Goal: Task Accomplishment & Management: Use online tool/utility

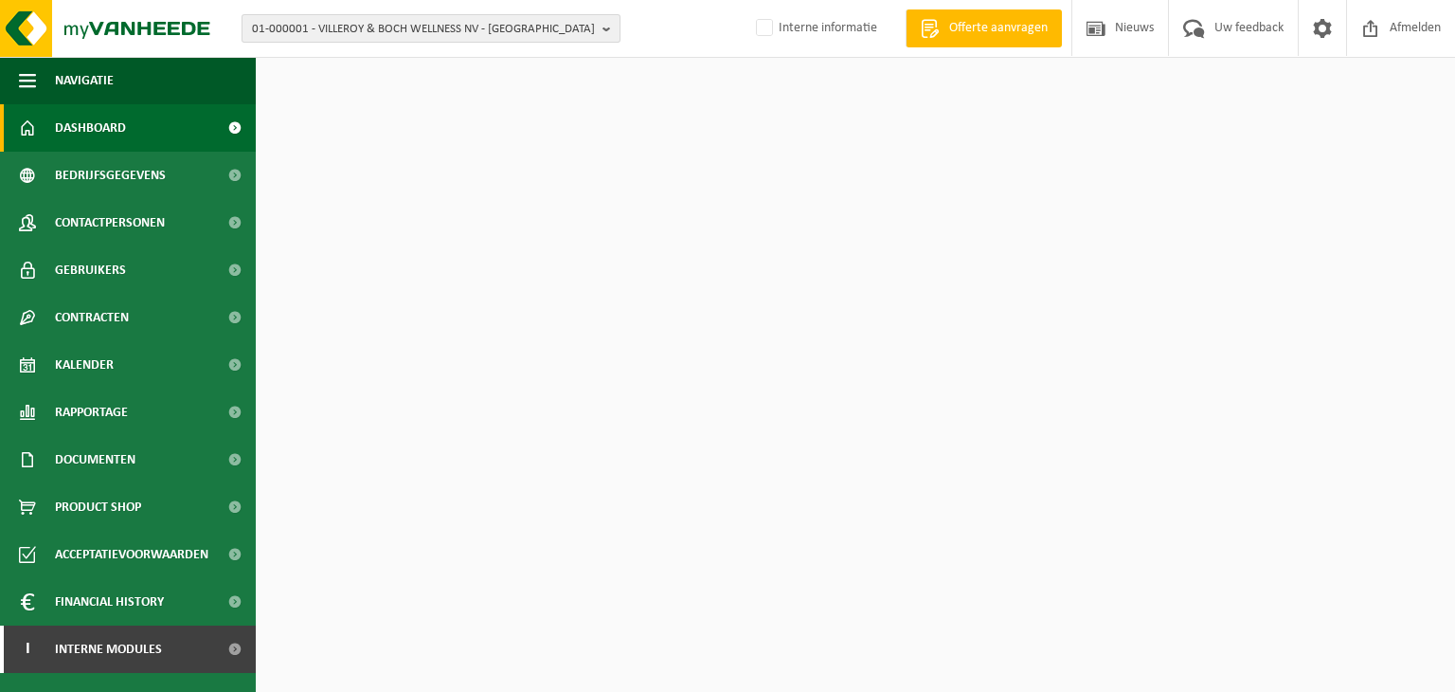
click at [422, 26] on span "01-000001 - VILLEROY & BOCH WELLNESS NV - [GEOGRAPHIC_DATA]" at bounding box center [423, 29] width 343 height 28
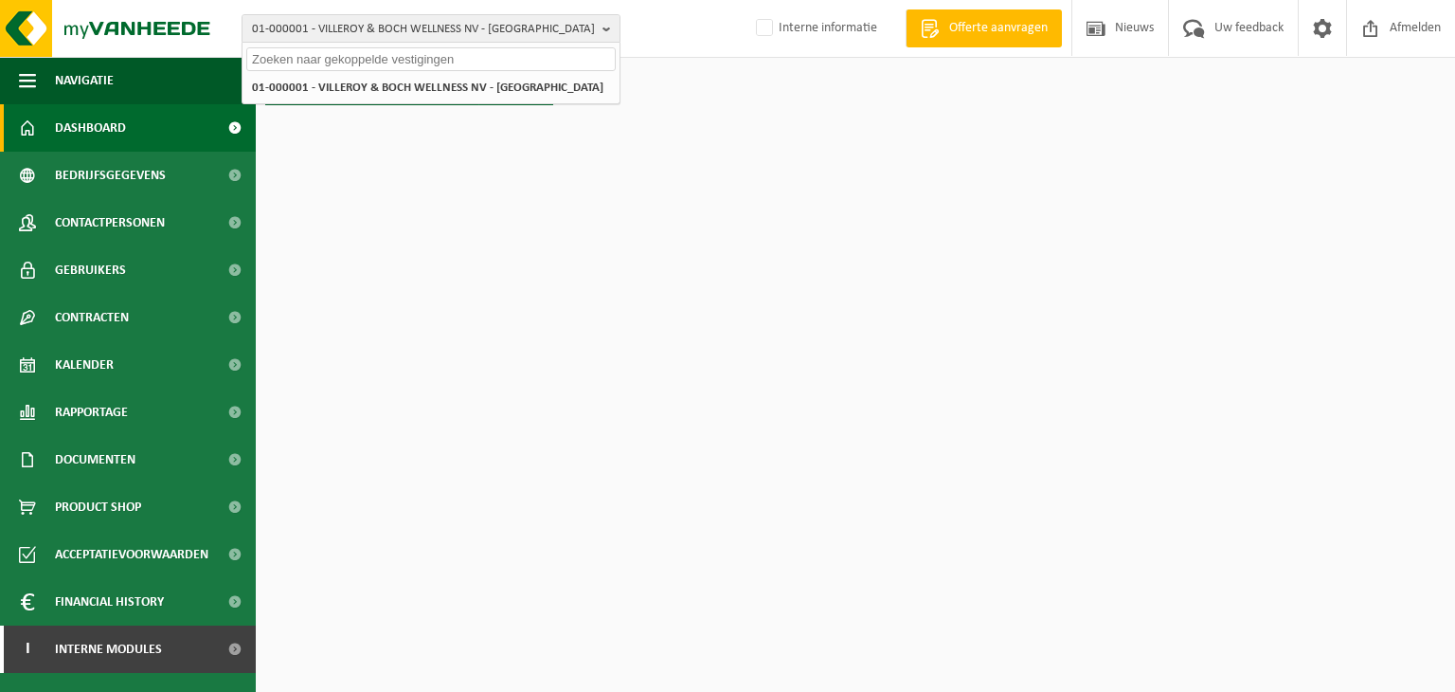
click at [380, 60] on input "text" at bounding box center [430, 59] width 369 height 24
click at [314, 65] on input "remondis - wyckaert" at bounding box center [430, 59] width 369 height 24
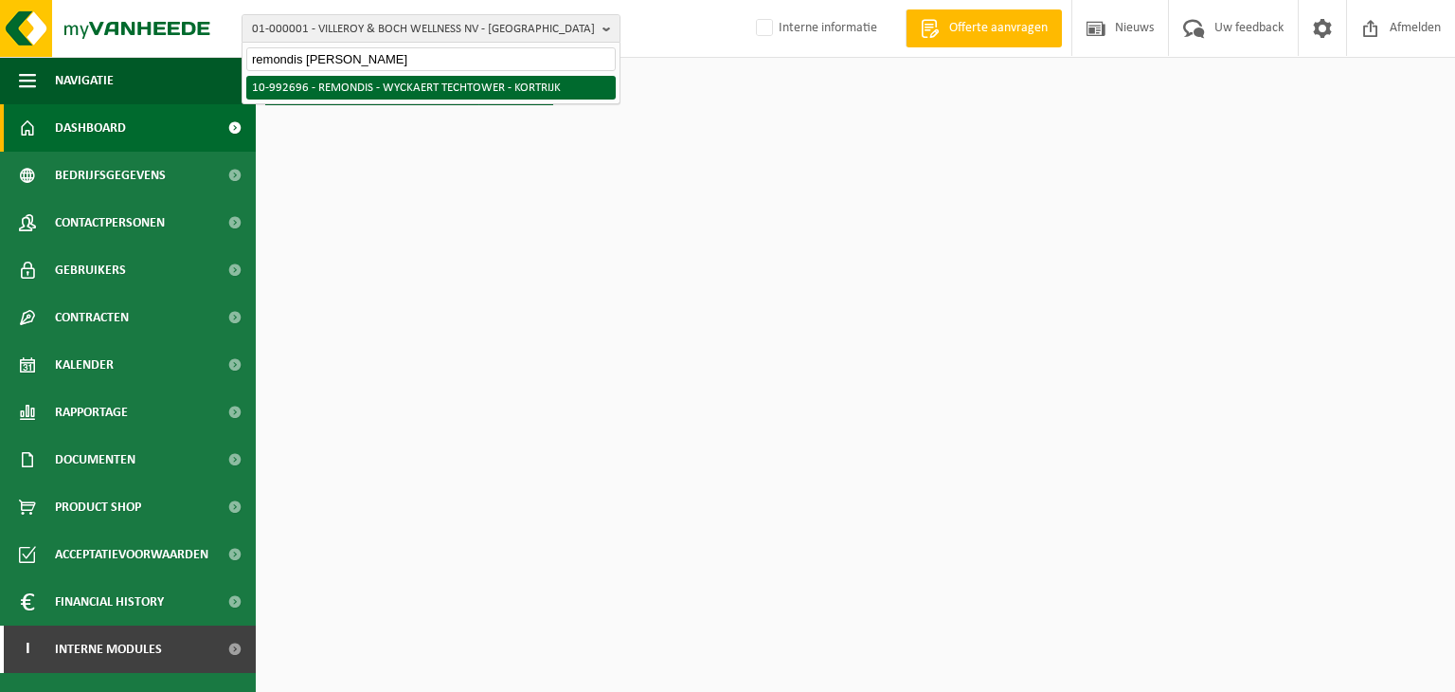
type input "remondis [PERSON_NAME]"
click at [392, 92] on li "10-992696 - REMONDIS - WYCKAERT TECHTOWER - KORTRIJK" at bounding box center [430, 88] width 369 height 24
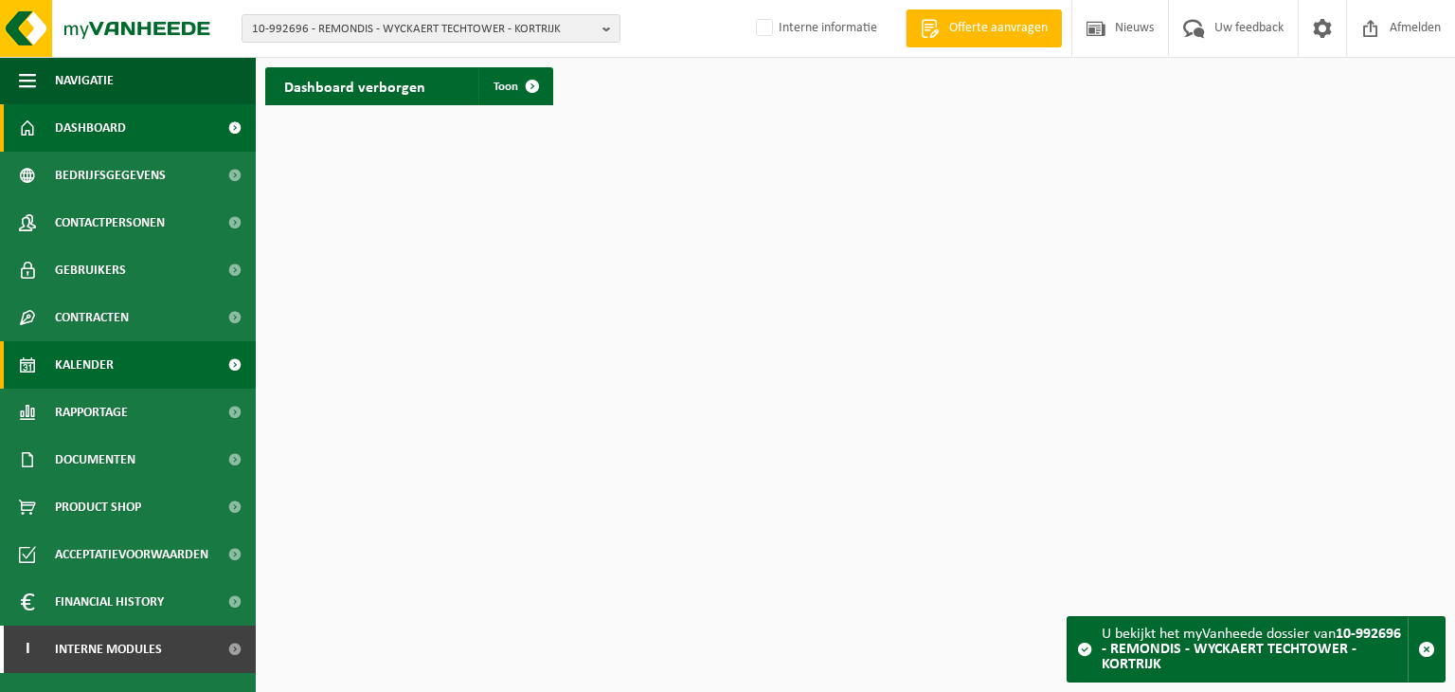
click at [105, 361] on span "Kalender" at bounding box center [84, 364] width 59 height 47
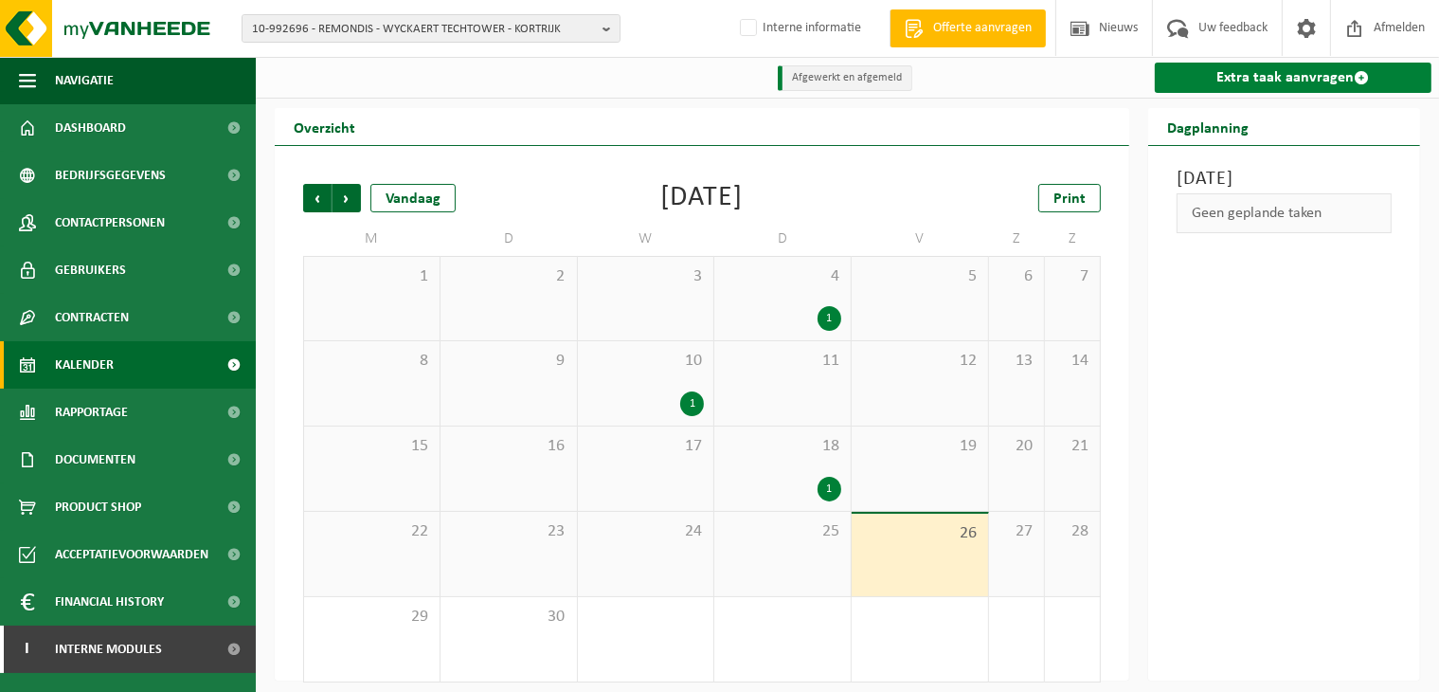
click at [1244, 64] on link "Extra taak aanvragen" at bounding box center [1293, 78] width 277 height 30
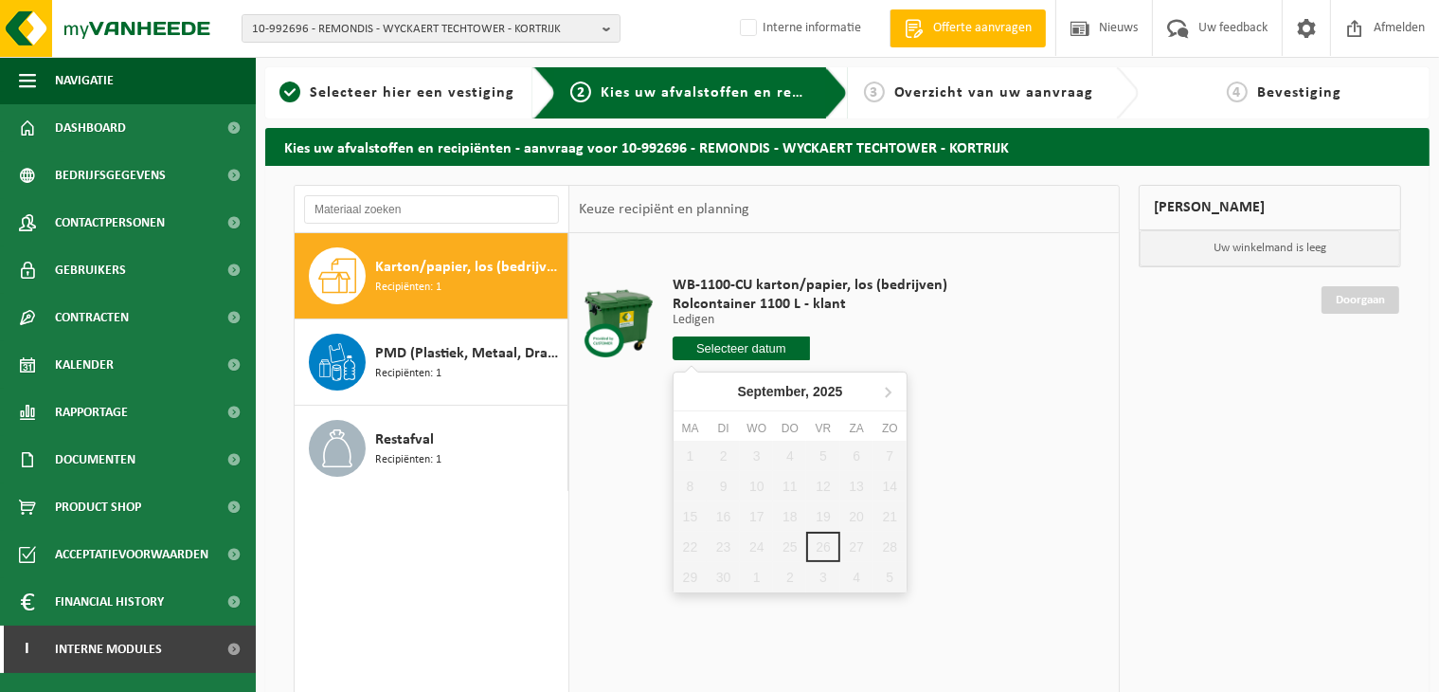
click at [732, 349] on input "text" at bounding box center [741, 348] width 137 height 24
click at [891, 393] on icon at bounding box center [887, 391] width 30 height 30
click at [822, 458] on div "3" at bounding box center [822, 455] width 33 height 30
type input "Van [DATE]"
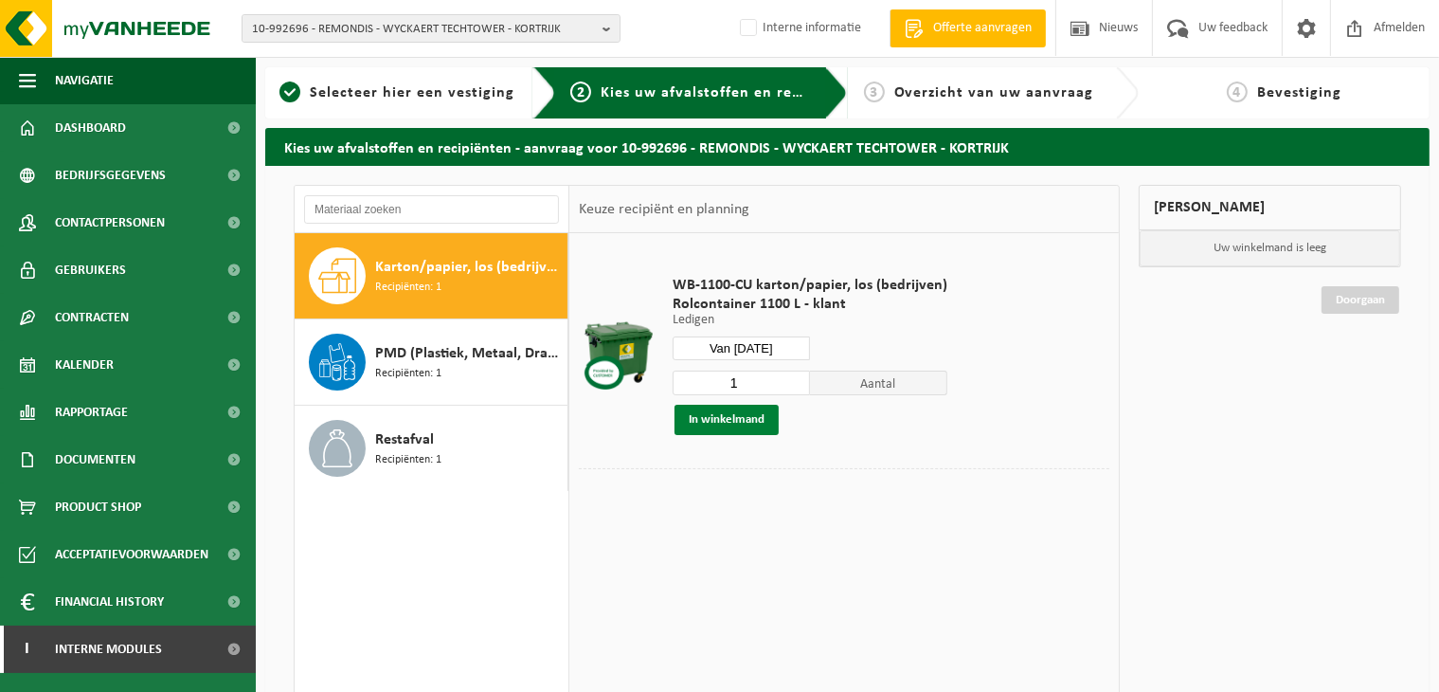
click at [720, 427] on button "In winkelmand" at bounding box center [726, 419] width 104 height 30
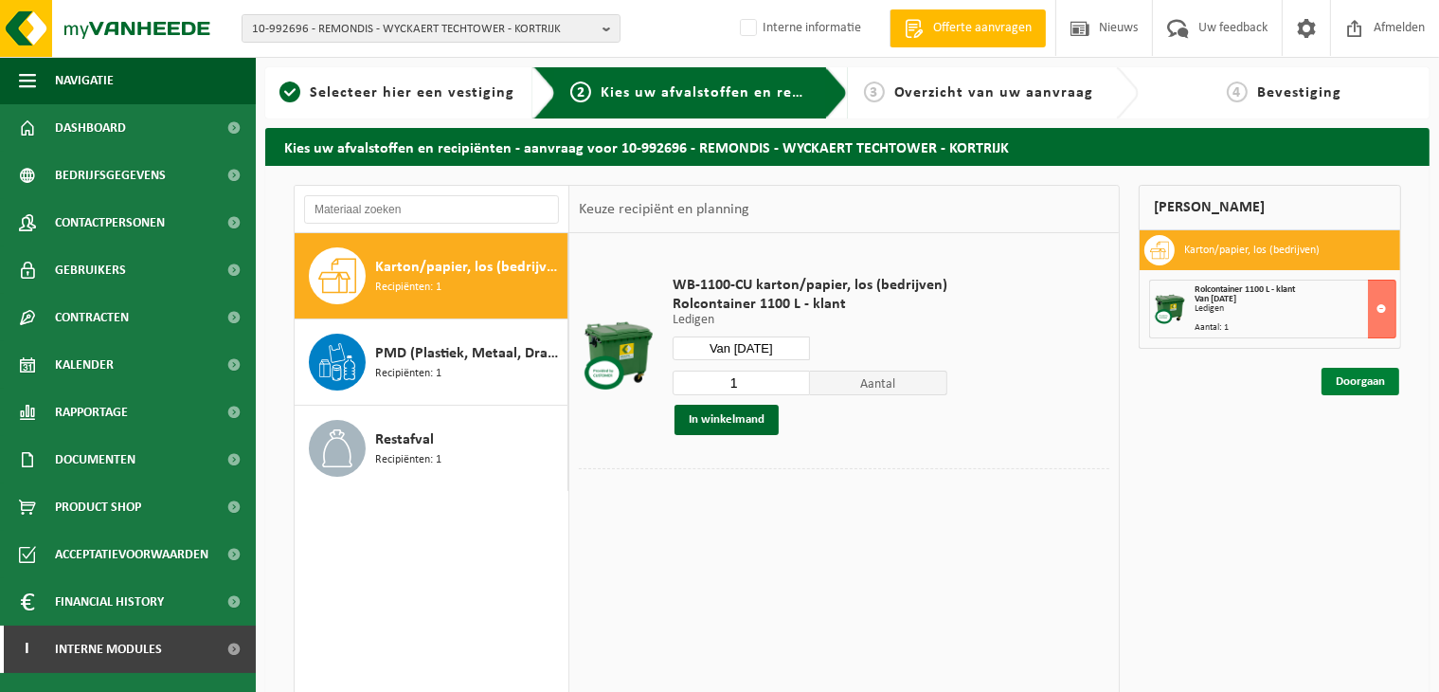
click at [1341, 376] on link "Doorgaan" at bounding box center [1360, 381] width 78 height 27
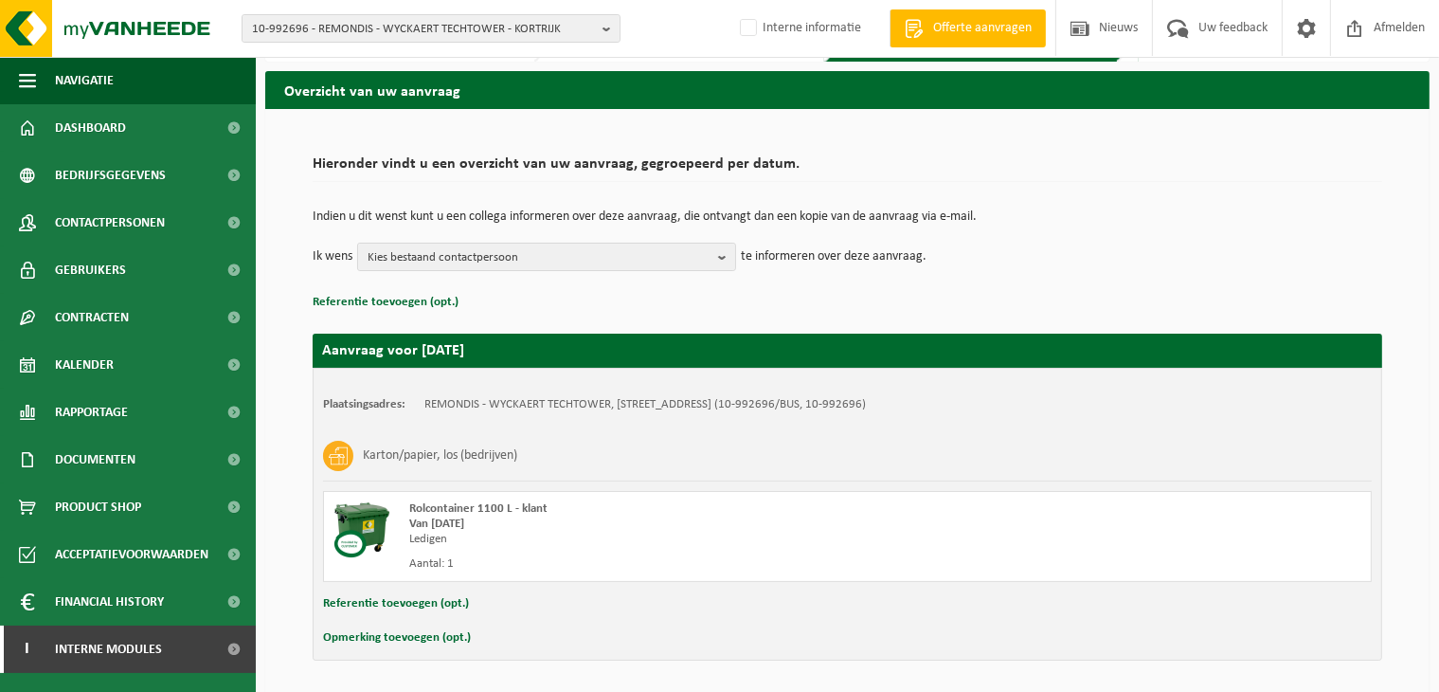
scroll to position [26, 0]
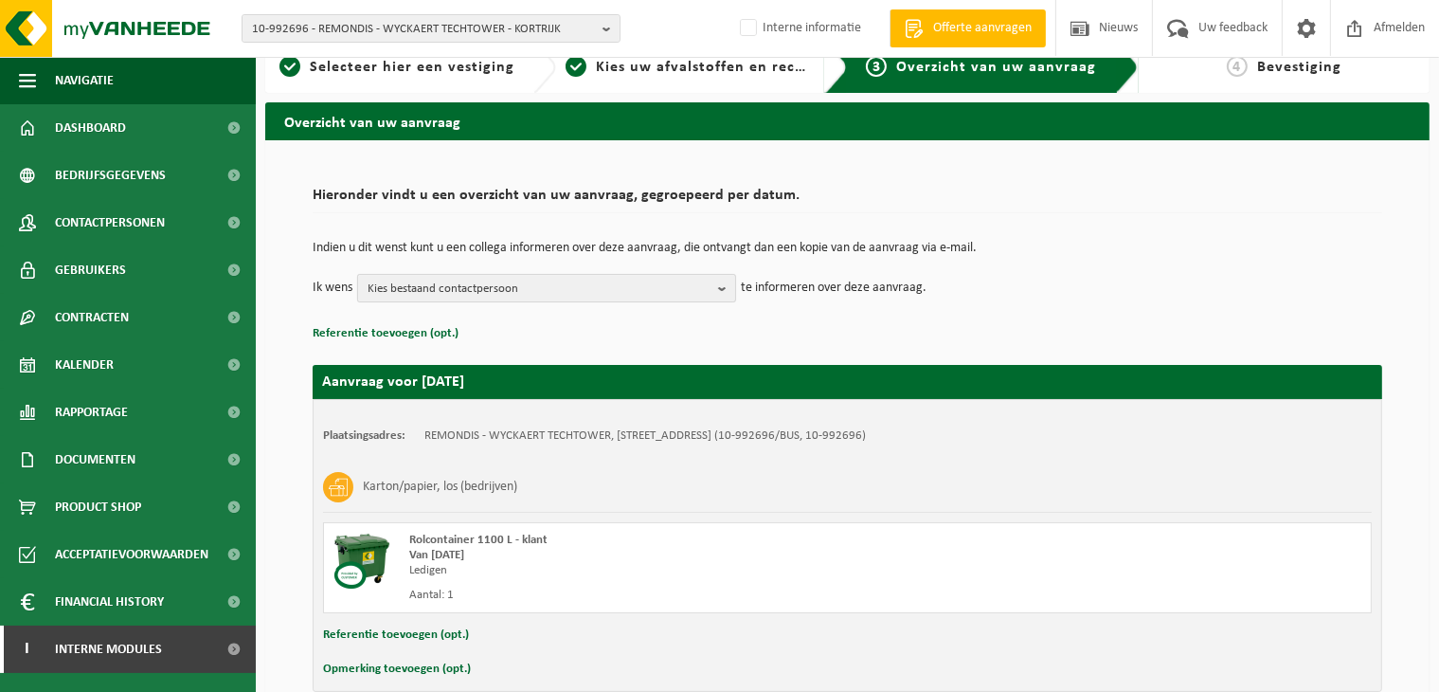
click at [529, 294] on span "Kies bestaand contactpersoon" at bounding box center [539, 289] width 343 height 28
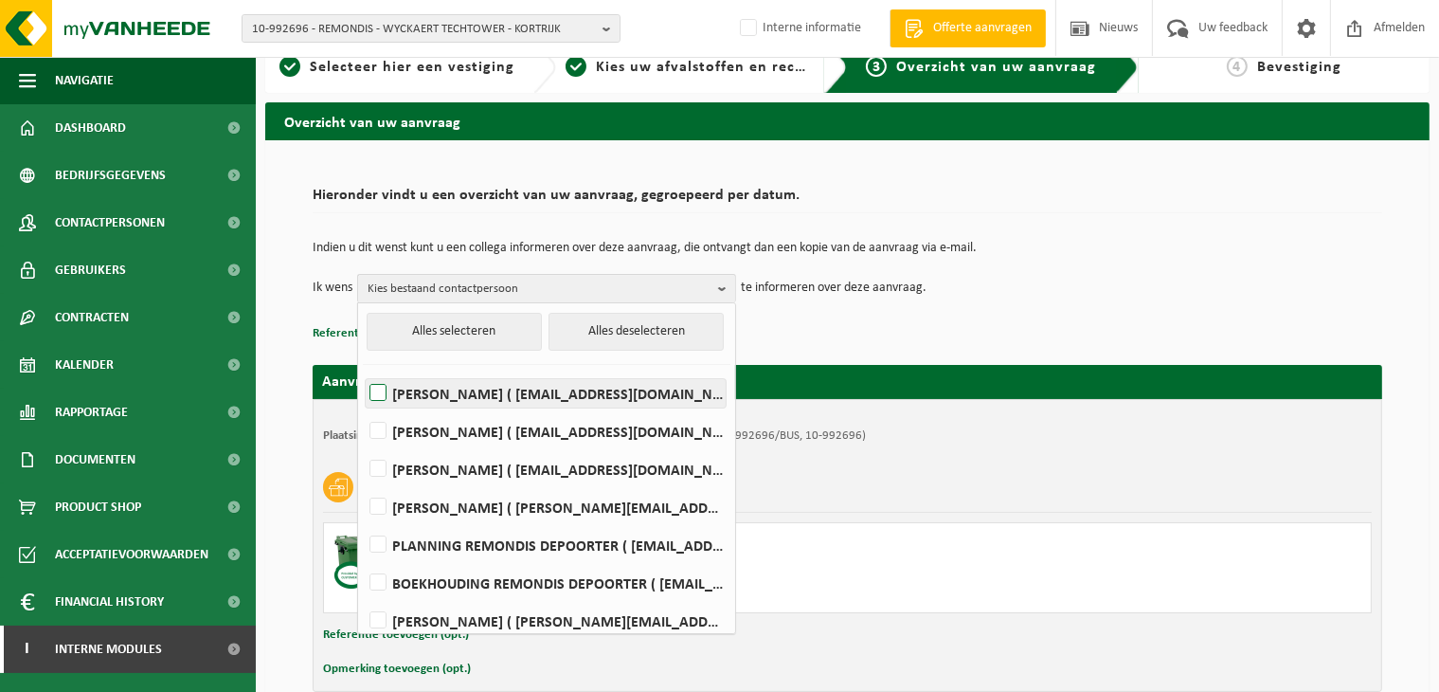
click at [405, 395] on label "[PERSON_NAME] ( [EMAIL_ADDRESS][DOMAIN_NAME] )" at bounding box center [546, 393] width 360 height 28
click at [363, 369] on input "[PERSON_NAME] ( [EMAIL_ADDRESS][DOMAIN_NAME] )" at bounding box center [362, 369] width 1 height 1
checkbox input "true"
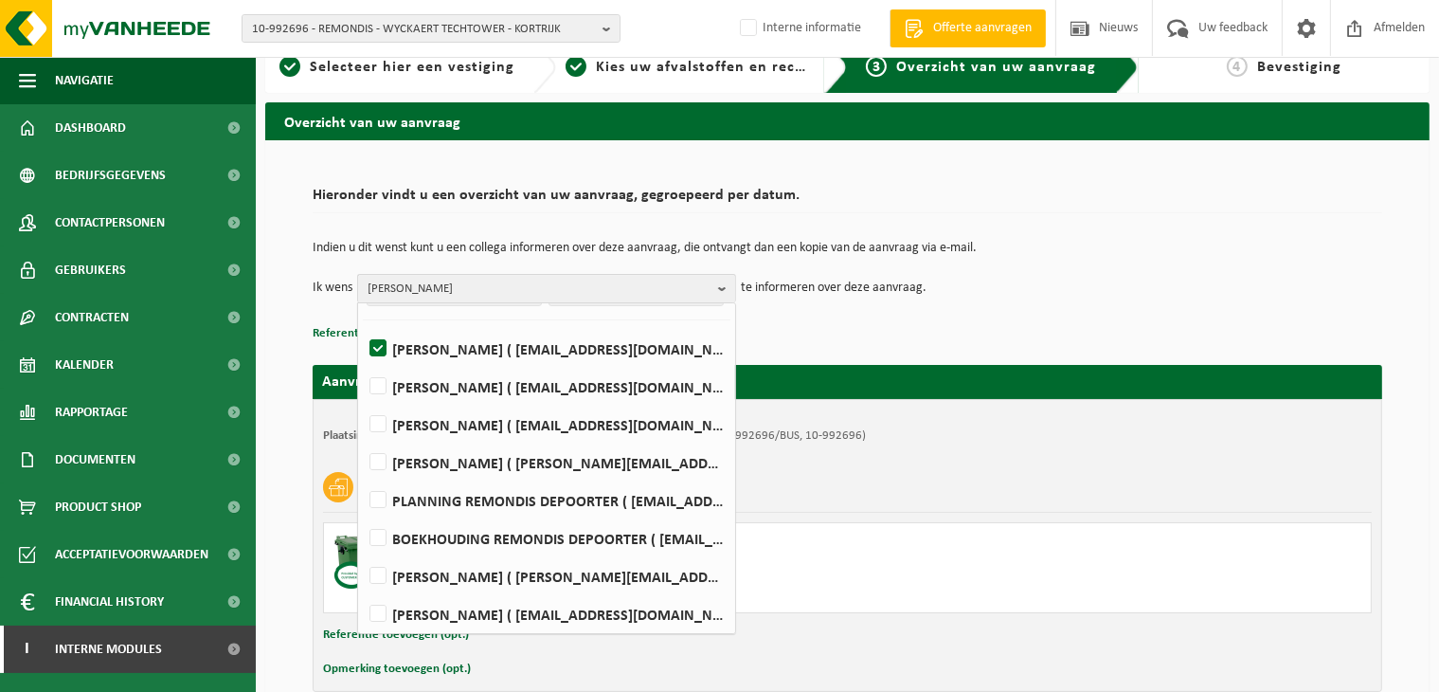
scroll to position [84, 0]
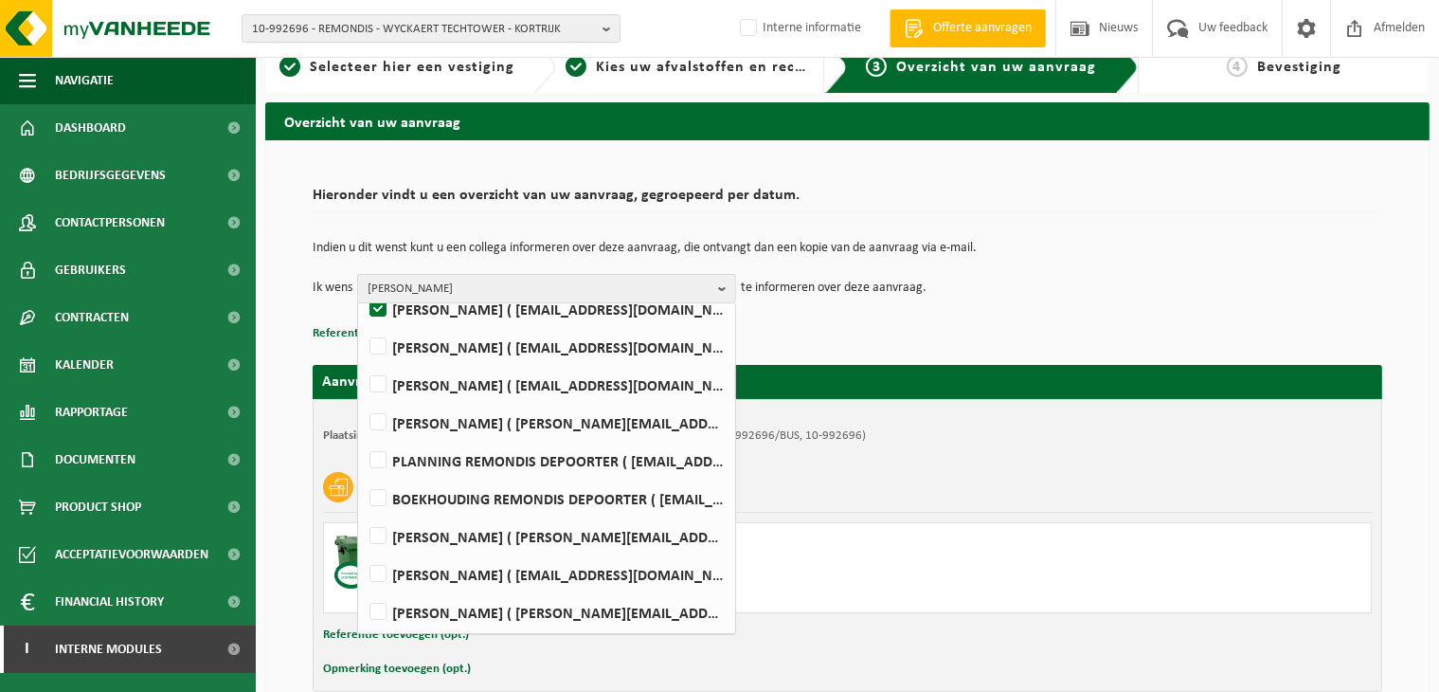
click at [1027, 512] on div "Karton/papier, los (bedrijven) Rolcontainer 1100 L - klant Van [DATE] Ledigen A…" at bounding box center [847, 537] width 1049 height 151
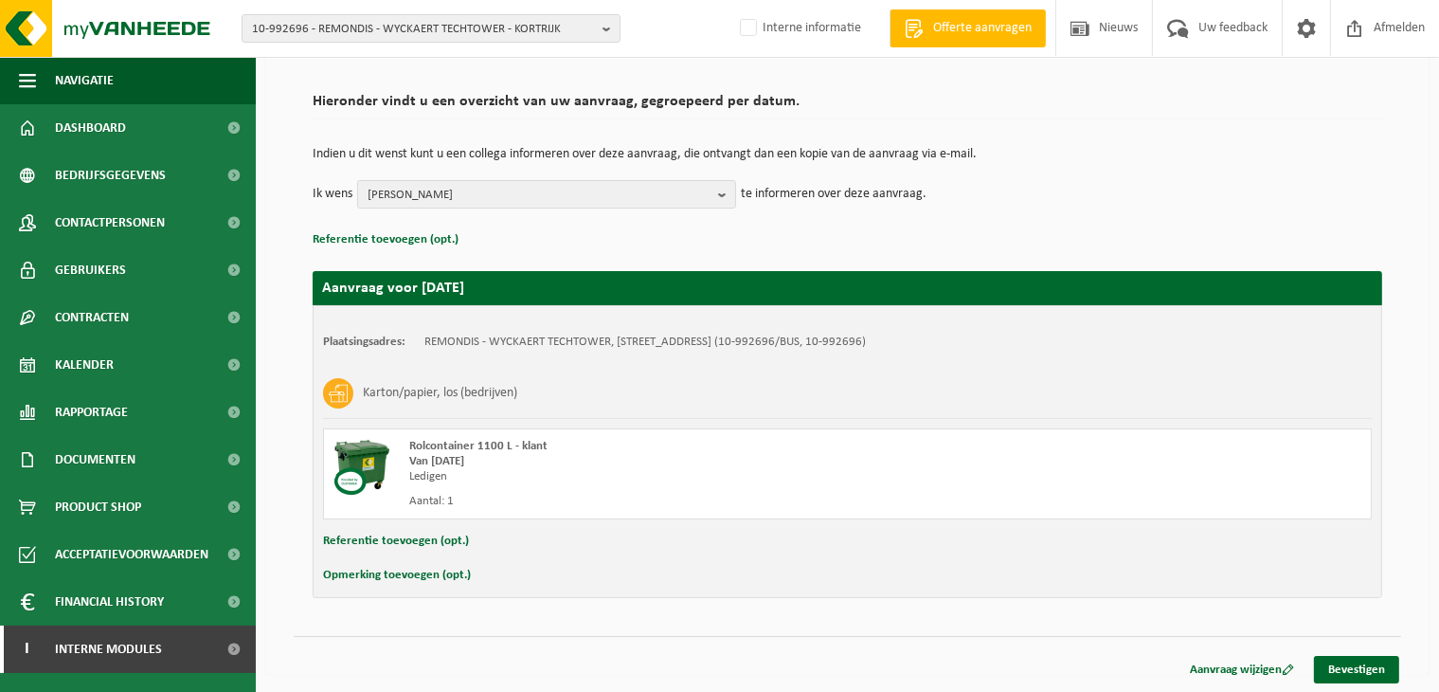
scroll to position [120, 0]
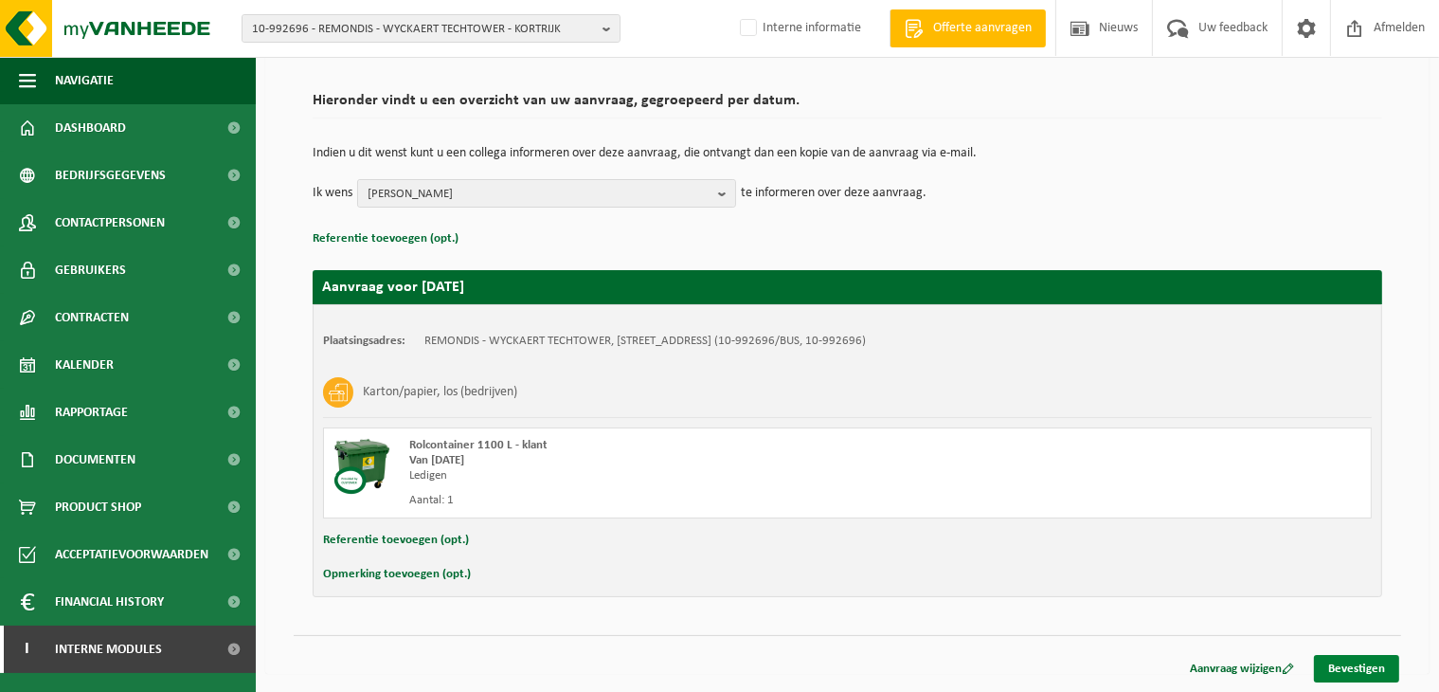
click at [1353, 670] on link "Bevestigen" at bounding box center [1356, 668] width 85 height 27
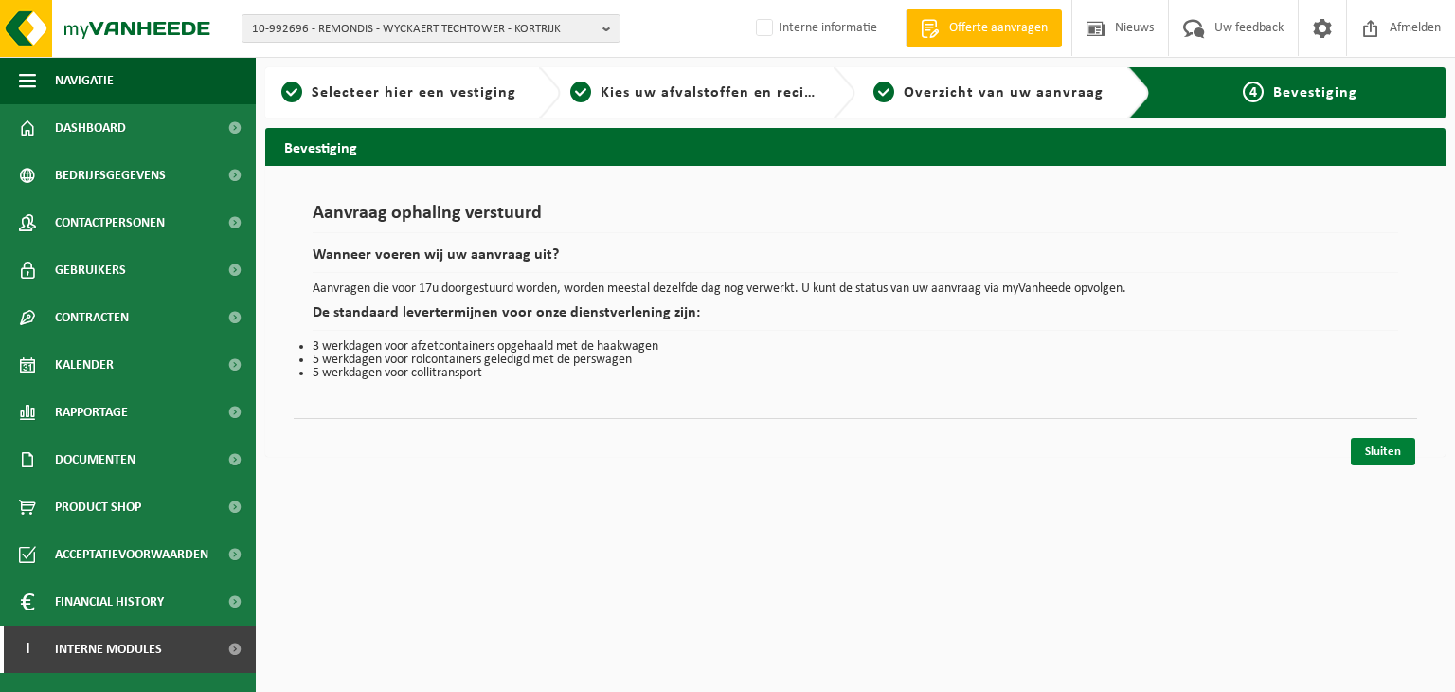
click at [1393, 448] on link "Sluiten" at bounding box center [1383, 451] width 64 height 27
